Goal: Information Seeking & Learning: Learn about a topic

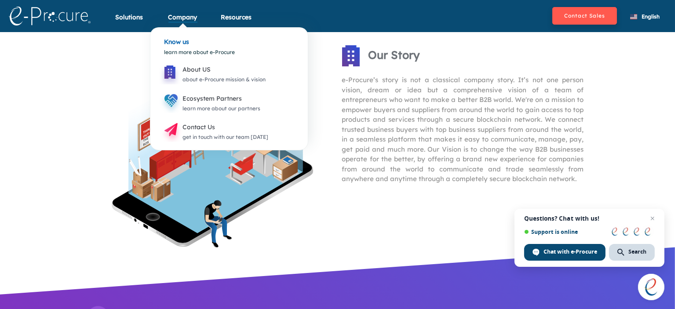
click at [181, 18] on div "Company" at bounding box center [182, 23] width 29 height 20
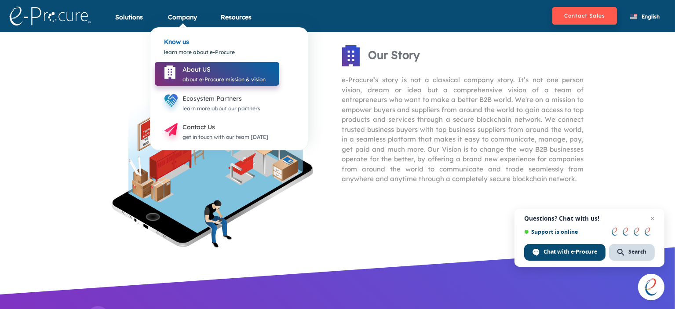
click at [213, 72] on div "About US" at bounding box center [224, 69] width 83 height 11
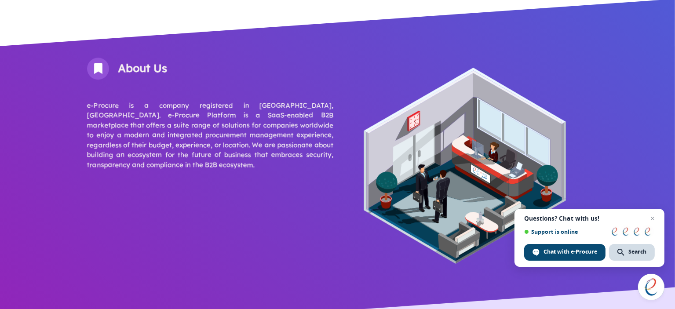
scroll to position [264, 0]
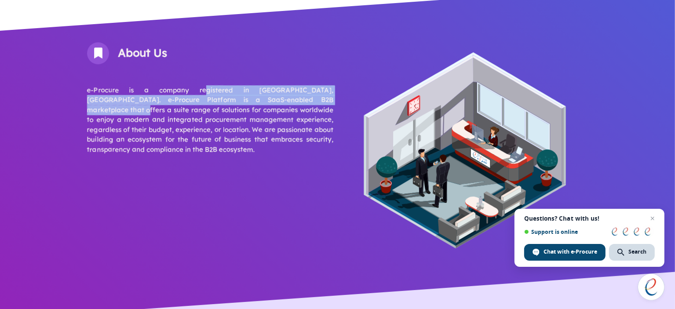
drag, startPoint x: 176, startPoint y: 87, endPoint x: 308, endPoint y: 104, distance: 133.1
click at [308, 104] on div "e-Procure is a company registered in [GEOGRAPHIC_DATA], [GEOGRAPHIC_DATA] e-Pro…" at bounding box center [210, 119] width 246 height 69
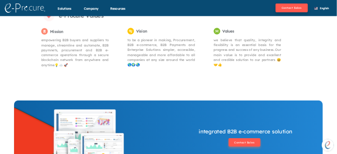
scroll to position [435, 0]
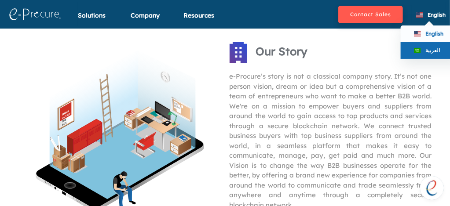
click at [337, 52] on span "العربية" at bounding box center [432, 50] width 15 height 7
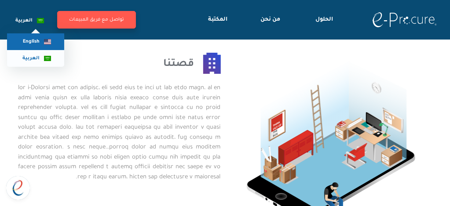
click at [28, 40] on span "English" at bounding box center [31, 41] width 17 height 5
